Goal: Task Accomplishment & Management: Use online tool/utility

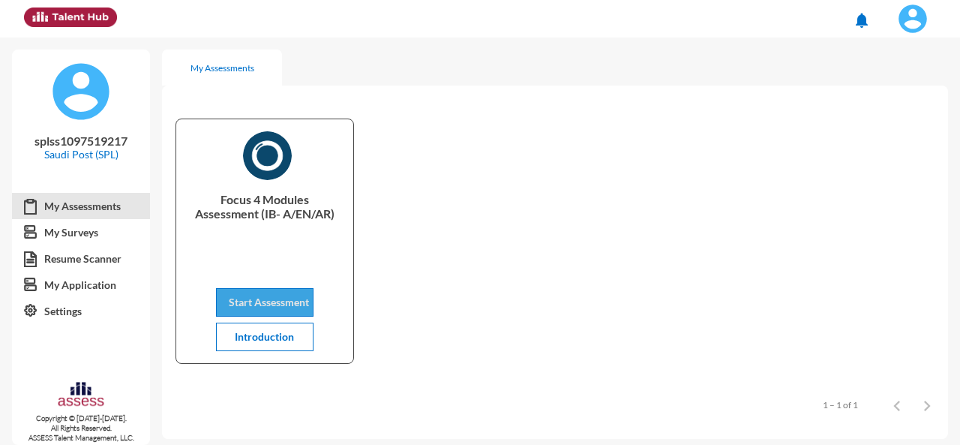
click at [265, 299] on span "Start Assessment" at bounding box center [269, 302] width 80 height 13
